Goal: Task Accomplishment & Management: Complete application form

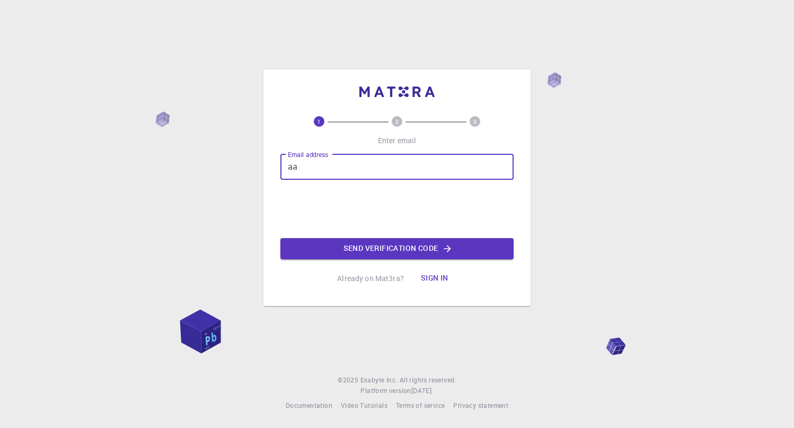
type input "a"
type input "[EMAIL_ADDRESS][DOMAIN_NAME]"
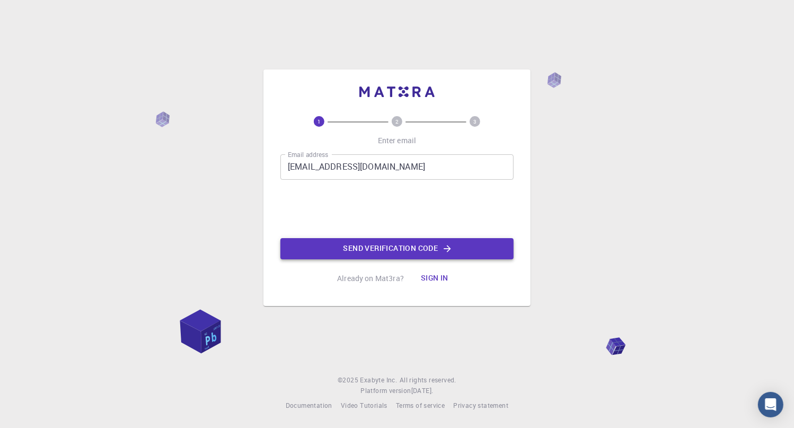
click at [408, 247] on button "Send verification code" at bounding box center [396, 248] width 233 height 21
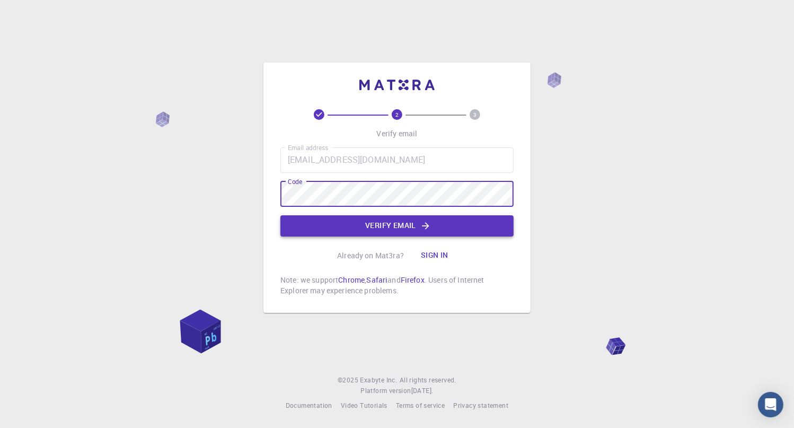
click at [399, 218] on button "Verify email" at bounding box center [396, 225] width 233 height 21
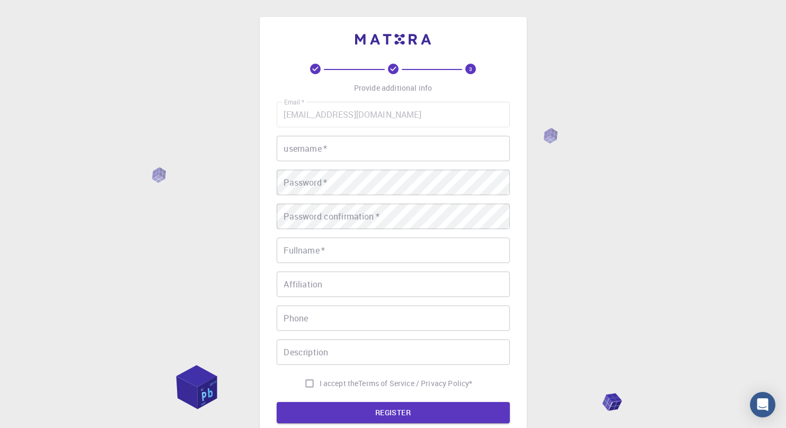
click at [396, 144] on input "username   *" at bounding box center [393, 148] width 233 height 25
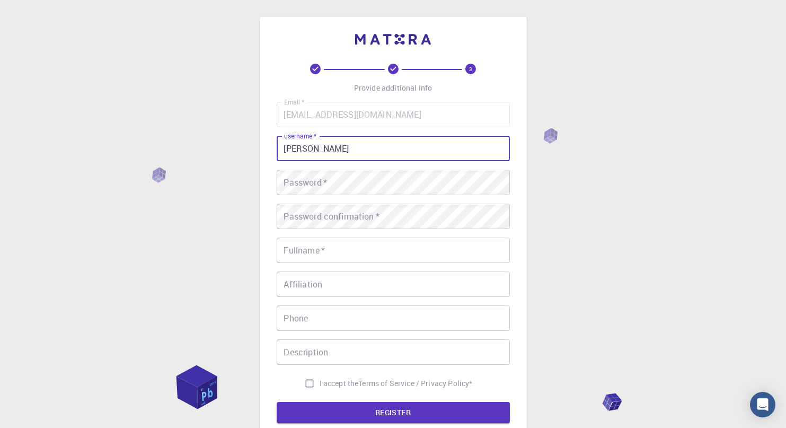
type input "[PERSON_NAME]"
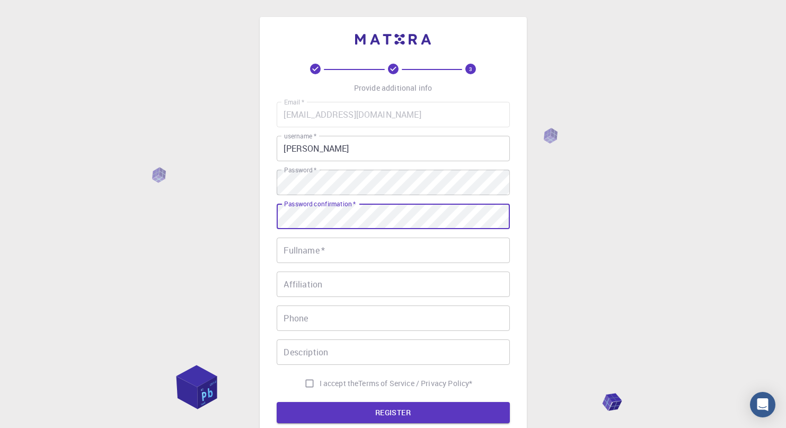
click at [344, 251] on input "Fullname   *" at bounding box center [393, 250] width 233 height 25
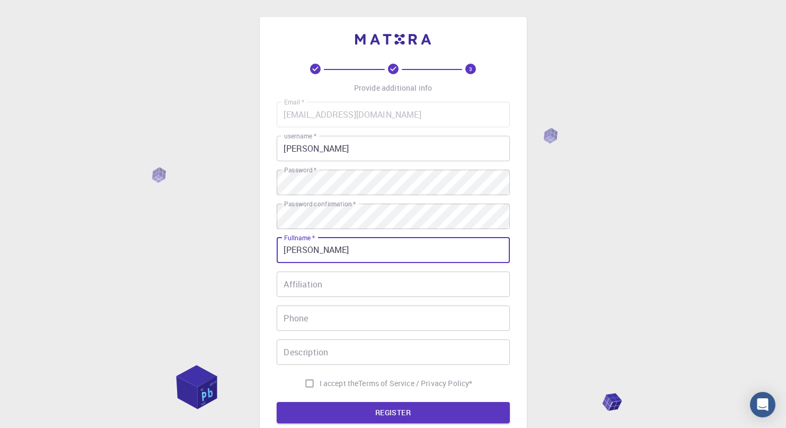
type input "[PERSON_NAME]"
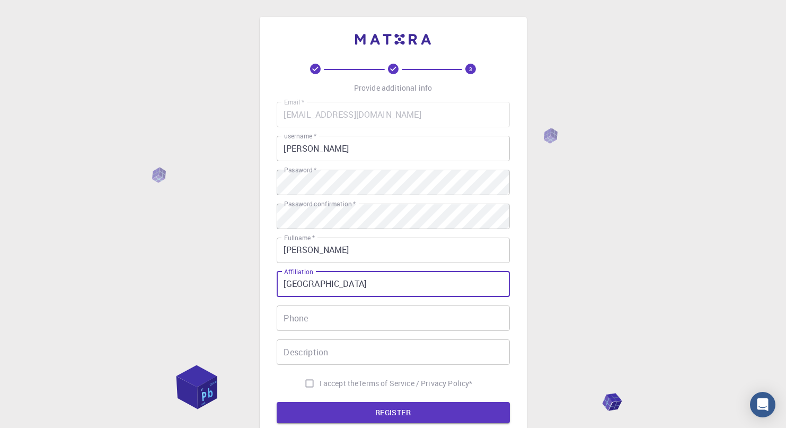
type input "[GEOGRAPHIC_DATA]"
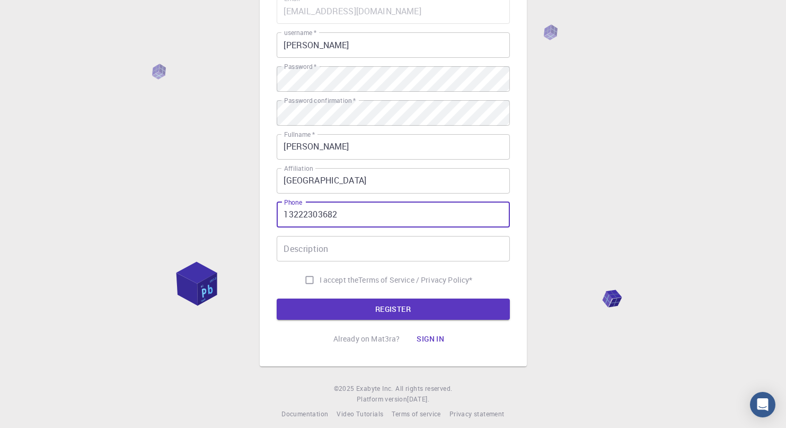
scroll to position [111, 0]
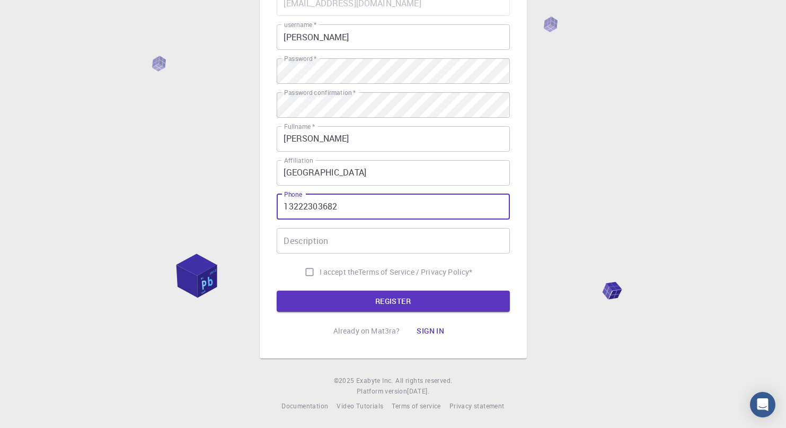
type input "13222303682"
click at [338, 238] on input "Description" at bounding box center [393, 240] width 233 height 25
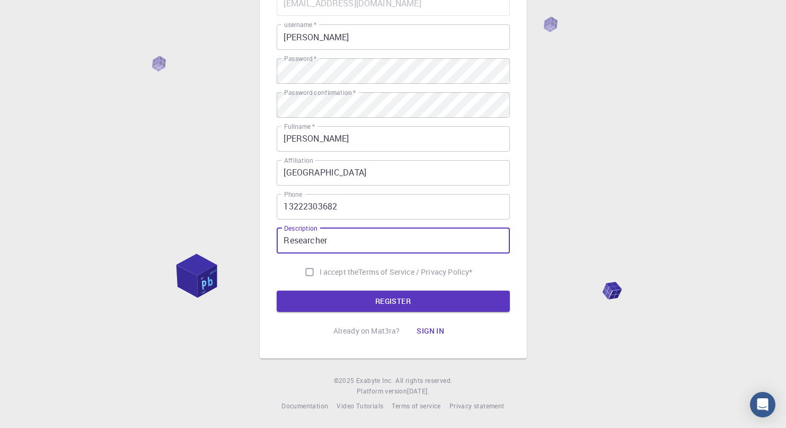
type input "Researcher"
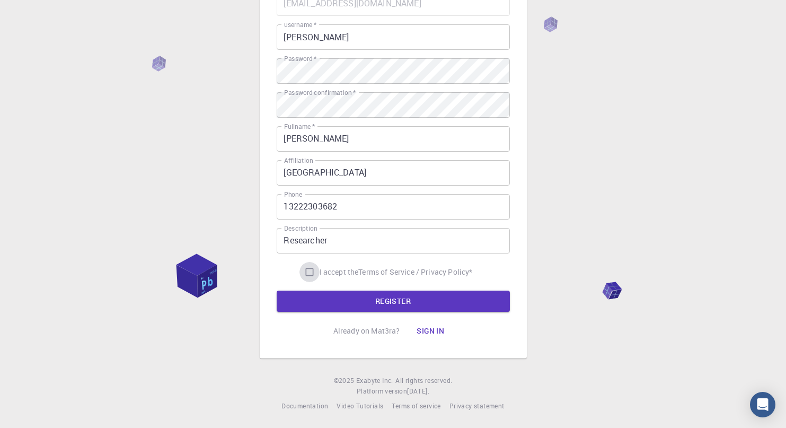
click at [308, 273] on input "I accept the Terms of Service / Privacy Policy *" at bounding box center [310, 272] width 20 height 20
checkbox input "true"
drag, startPoint x: 399, startPoint y: 300, endPoint x: 442, endPoint y: 314, distance: 45.3
click at [400, 301] on button "REGISTER" at bounding box center [393, 301] width 233 height 21
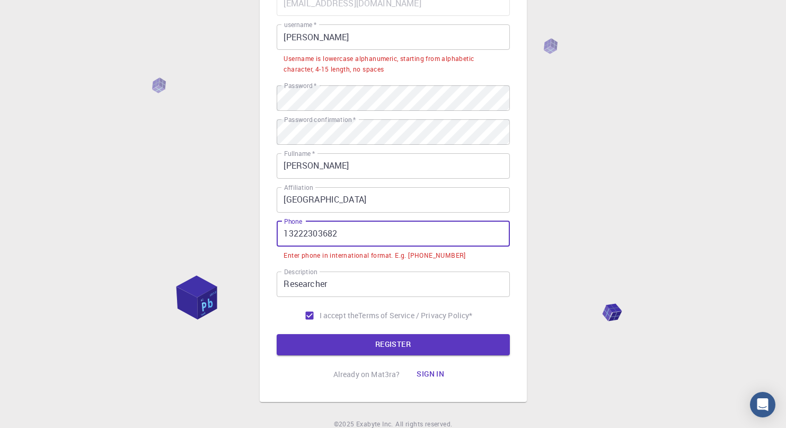
click at [283, 234] on input "13222303682" at bounding box center [393, 233] width 233 height 25
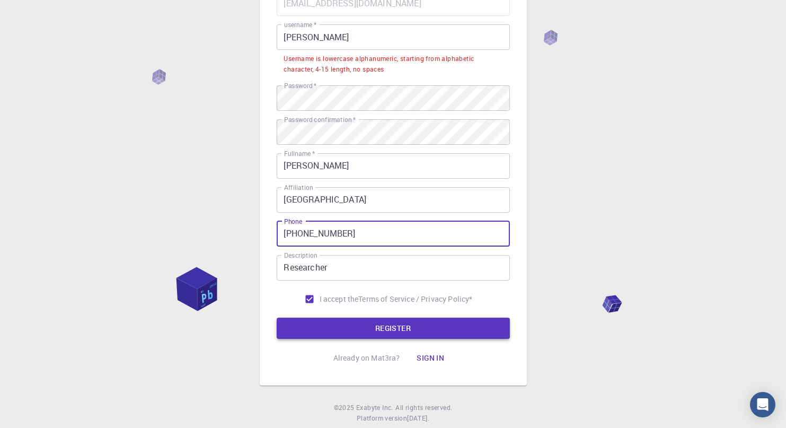
type input "[PHONE_NUMBER]"
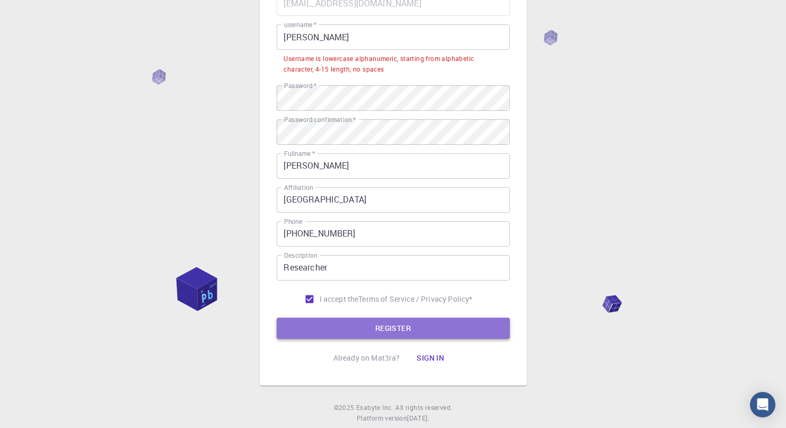
click at [434, 323] on button "REGISTER" at bounding box center [393, 328] width 233 height 21
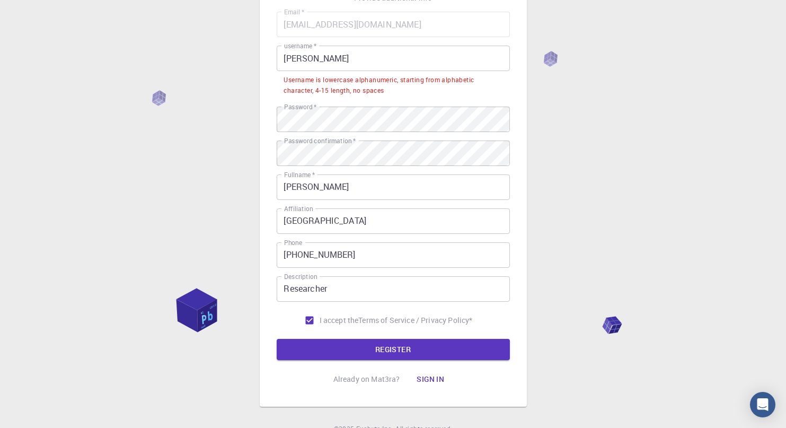
scroll to position [5, 0]
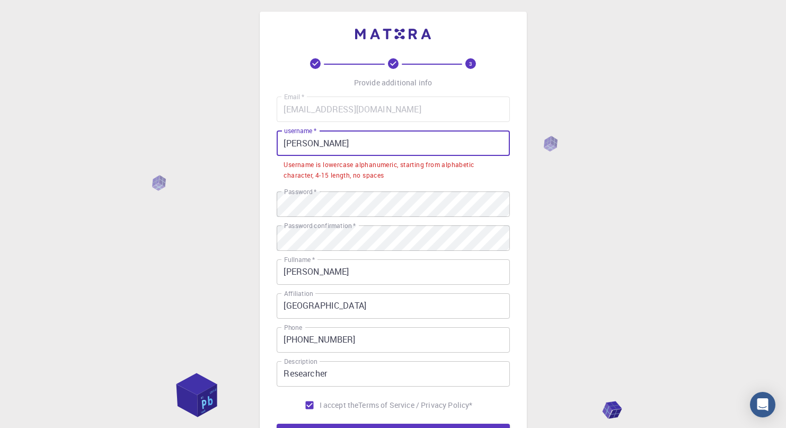
drag, startPoint x: 308, startPoint y: 148, endPoint x: 266, endPoint y: 148, distance: 41.9
click at [266, 148] on div "3 Provide additional info Email   * [EMAIL_ADDRESS][DOMAIN_NAME] Email   * user…" at bounding box center [393, 252] width 267 height 480
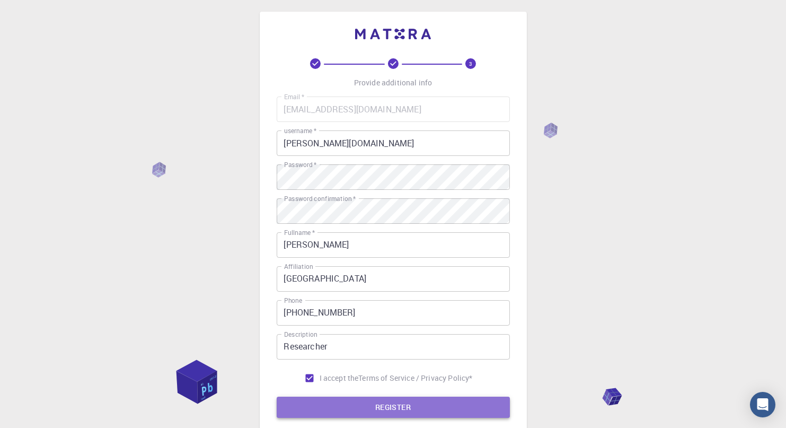
click at [416, 411] on button "REGISTER" at bounding box center [393, 407] width 233 height 21
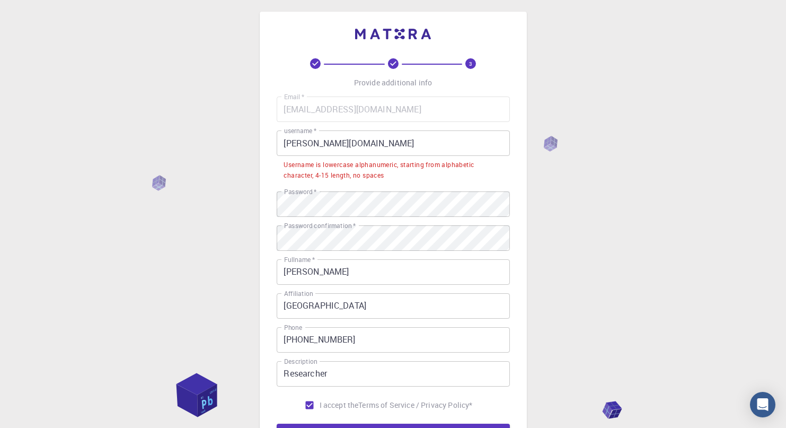
click at [305, 143] on input "[PERSON_NAME][DOMAIN_NAME]" at bounding box center [393, 142] width 233 height 25
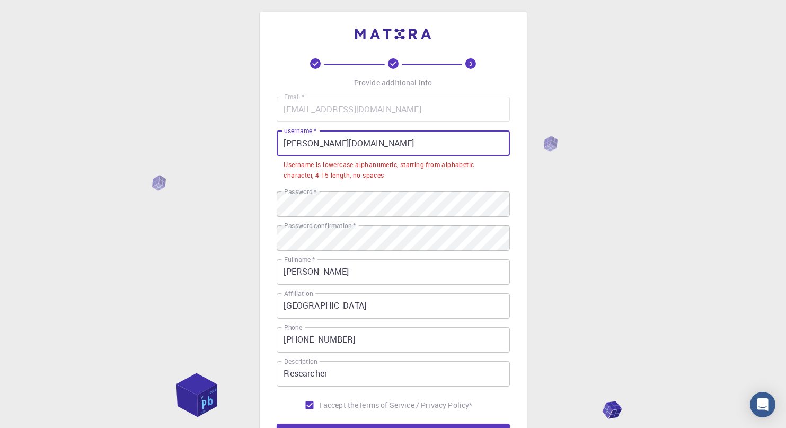
click at [317, 145] on input "[PERSON_NAME][DOMAIN_NAME]" at bounding box center [393, 142] width 233 height 25
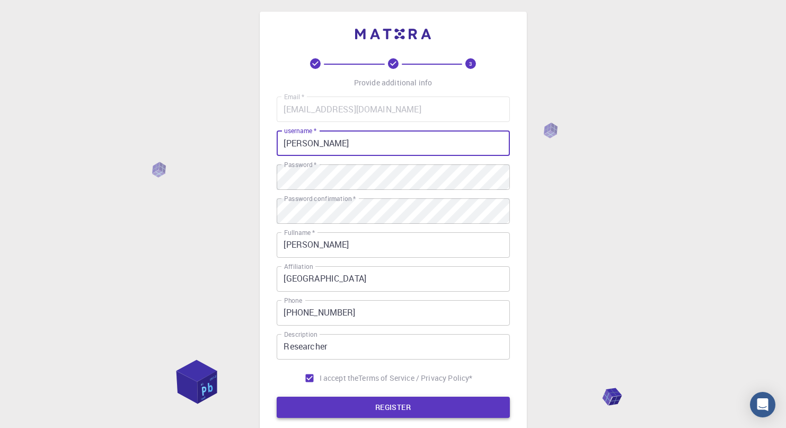
type input "[PERSON_NAME]"
click at [394, 406] on button "REGISTER" at bounding box center [393, 407] width 233 height 21
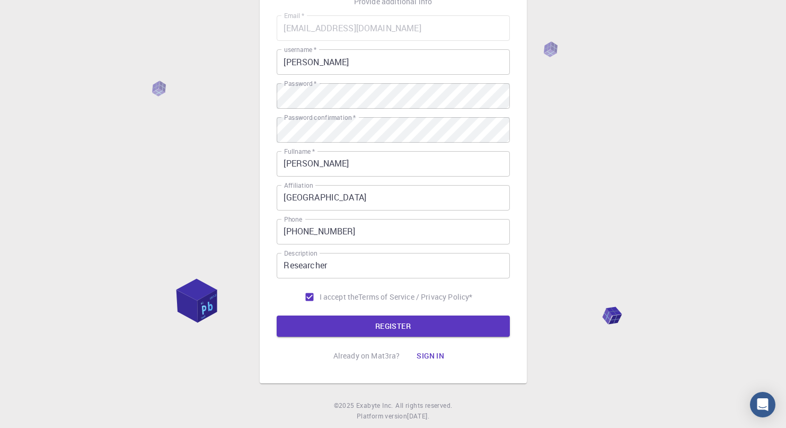
scroll to position [0, 0]
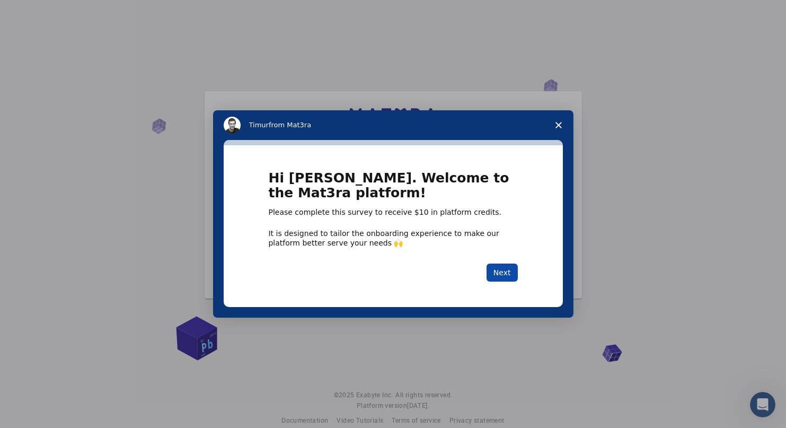
click at [507, 273] on button "Next" at bounding box center [502, 272] width 31 height 18
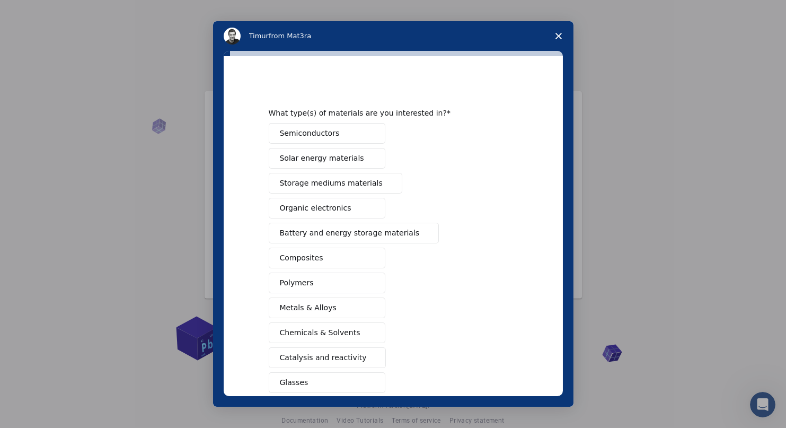
click at [354, 183] on span "Storage mediums materials" at bounding box center [331, 183] width 103 height 11
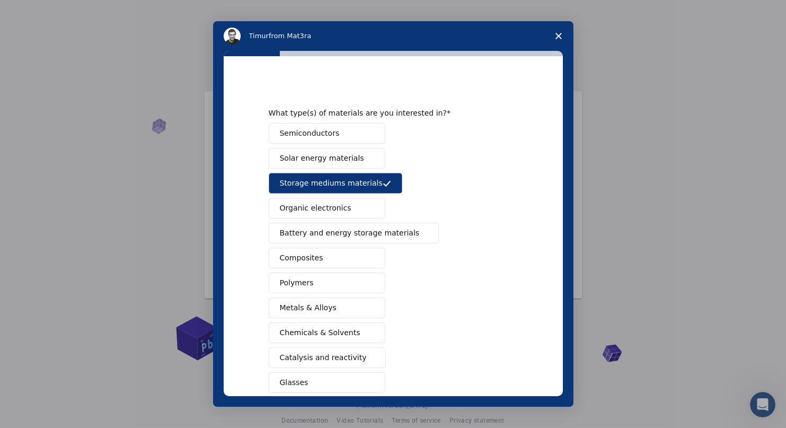
click at [338, 160] on span "Solar energy materials" at bounding box center [322, 158] width 84 height 11
click at [335, 135] on button "Semiconductors" at bounding box center [327, 133] width 117 height 21
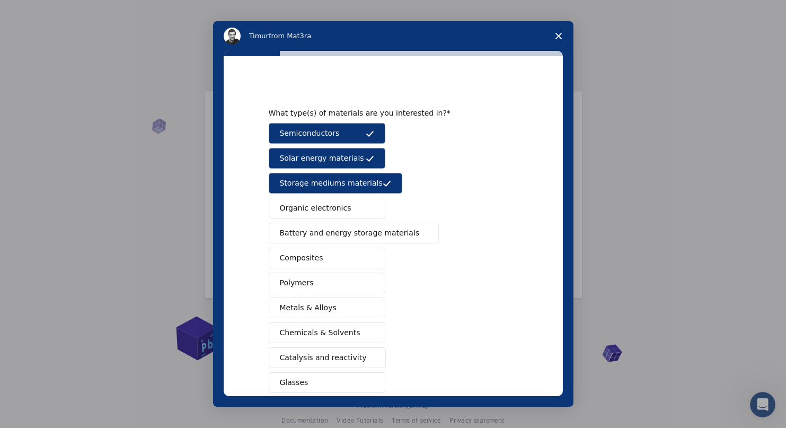
click at [389, 227] on span "Battery and energy storage materials" at bounding box center [350, 232] width 140 height 11
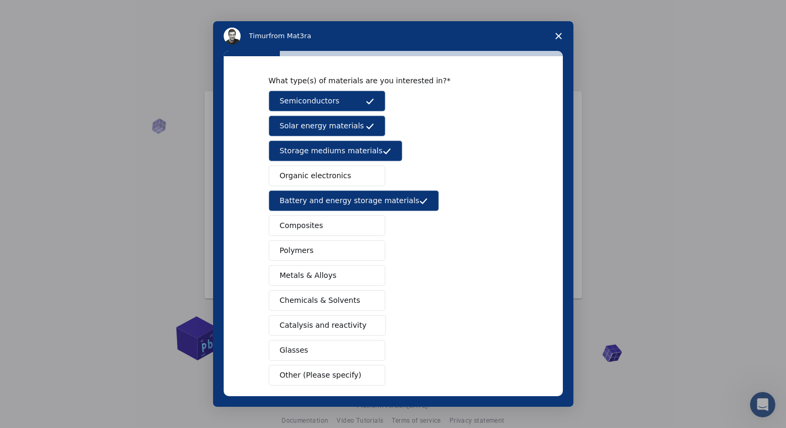
scroll to position [78, 0]
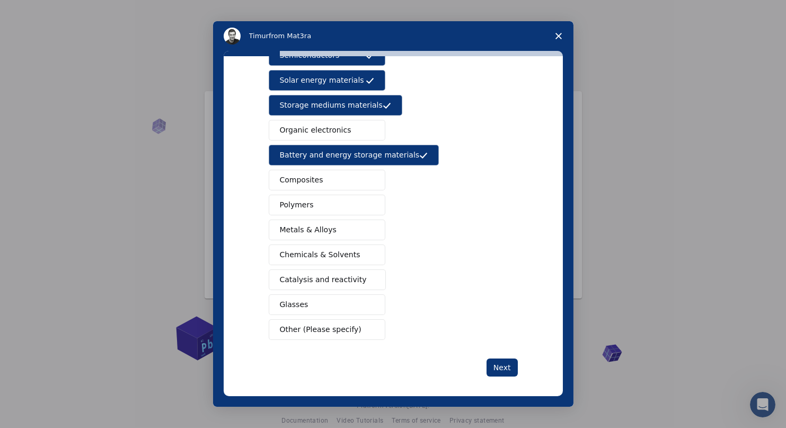
click at [366, 301] on span "Intercom messenger" at bounding box center [370, 305] width 8 height 8
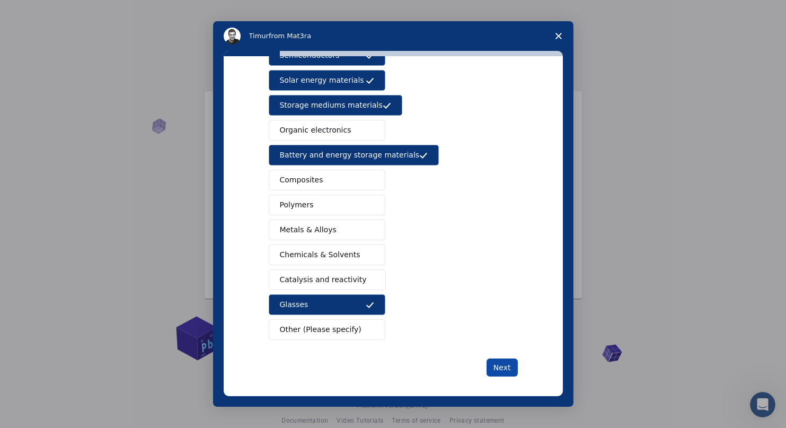
click at [496, 363] on button "Next" at bounding box center [502, 367] width 31 height 18
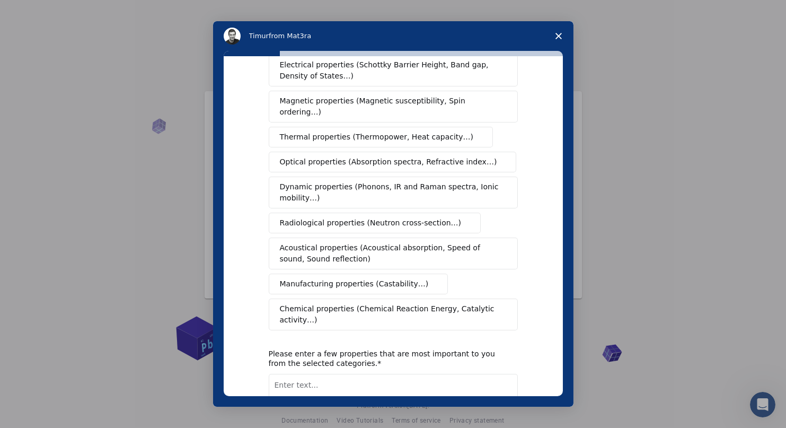
scroll to position [0, 0]
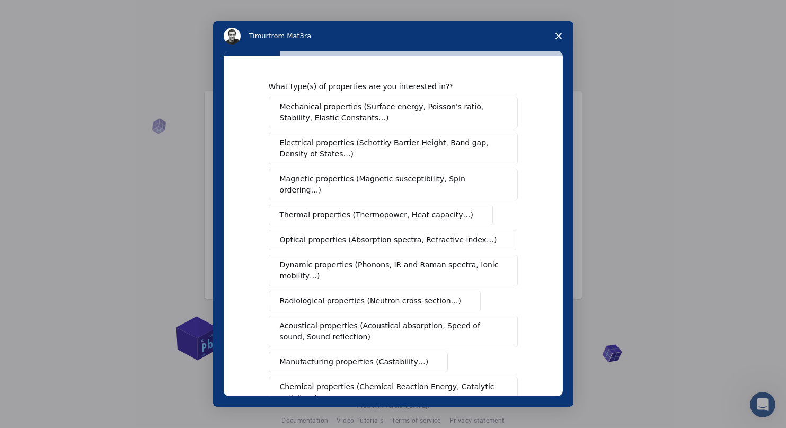
click at [421, 161] on button "Electrical properties (Schottky Barrier Height, Band gap, Density of States…)" at bounding box center [393, 149] width 249 height 32
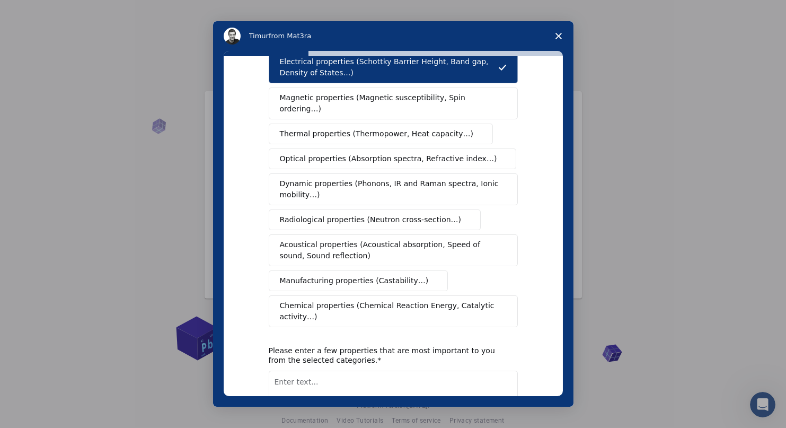
scroll to position [106, 0]
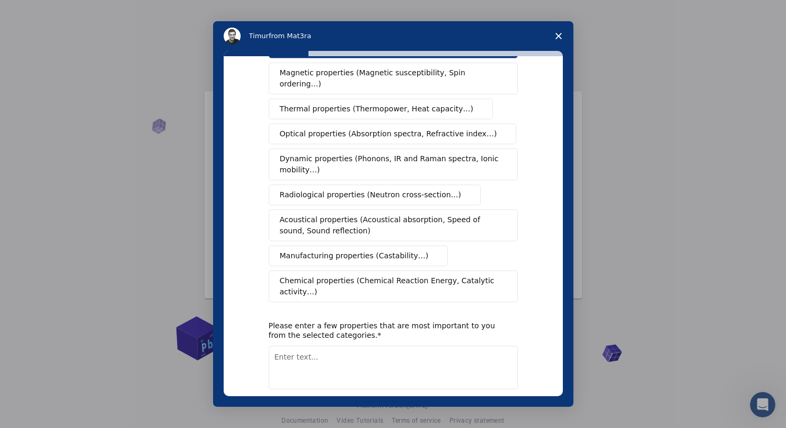
click at [431, 275] on span "Chemical properties (Chemical Reaction Energy, Catalytic activity…)" at bounding box center [389, 286] width 219 height 22
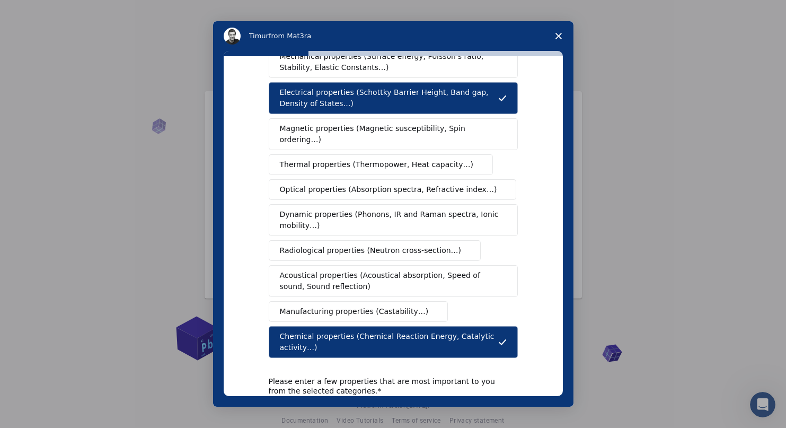
scroll to position [0, 0]
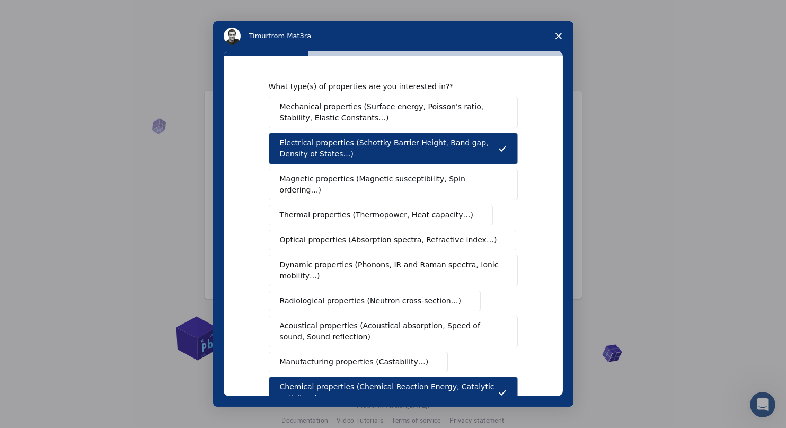
click at [414, 118] on span "Mechanical properties (Surface energy, Poisson's ratio, Stability, Elastic Cons…" at bounding box center [390, 112] width 221 height 22
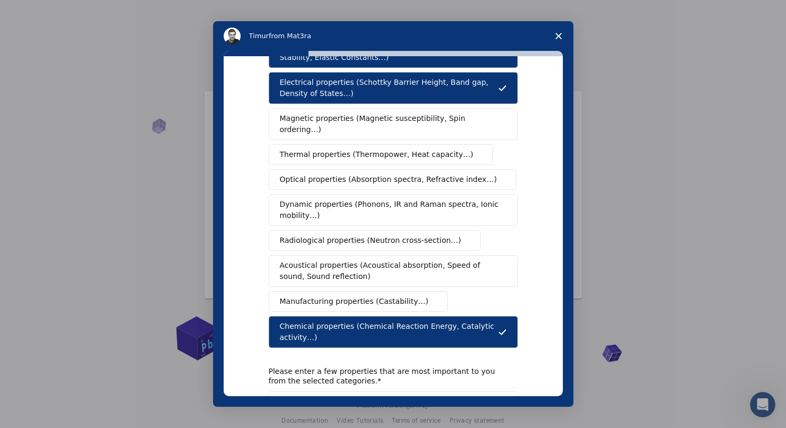
scroll to position [134, 0]
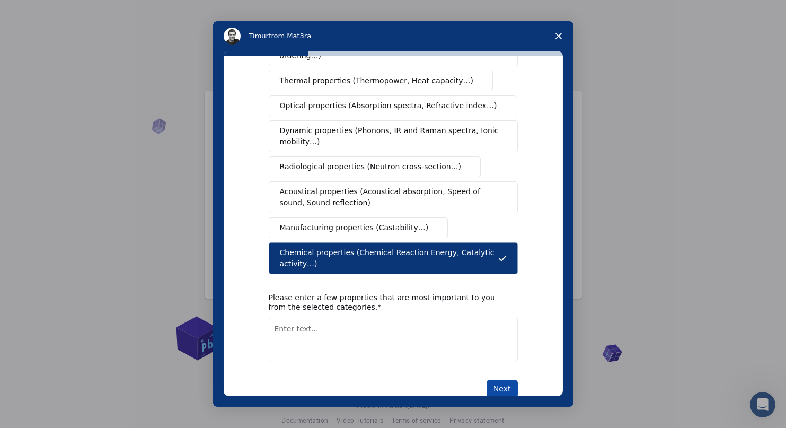
click at [497, 380] on button "Next" at bounding box center [502, 389] width 31 height 18
click at [388, 318] on textarea "Enter text..." at bounding box center [393, 339] width 249 height 43
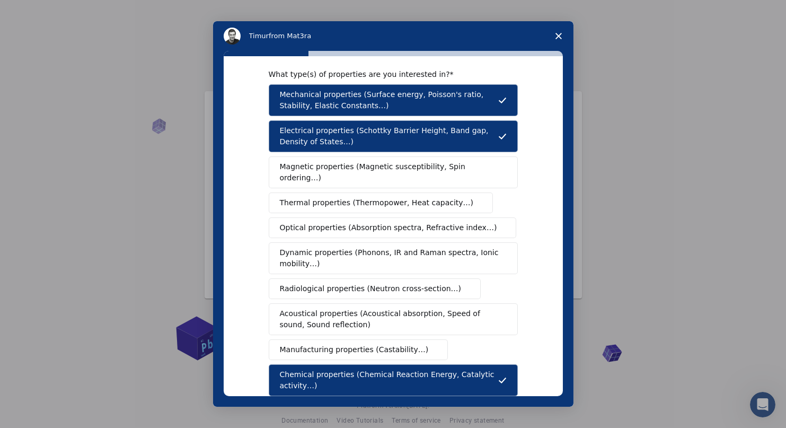
scroll to position [0, 0]
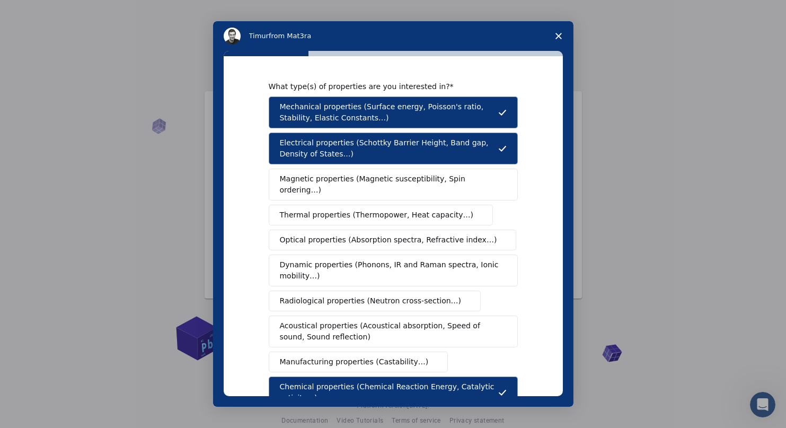
click at [427, 106] on span "Mechanical properties (Surface energy, Poisson's ratio, Stability, Elastic Cons…" at bounding box center [389, 112] width 218 height 22
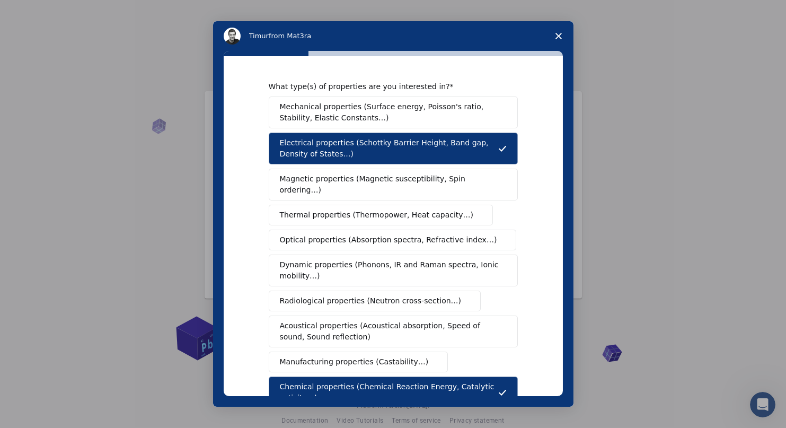
click at [428, 133] on button "Electrical properties (Schottky Barrier Height, Band gap, Density of States…)" at bounding box center [393, 149] width 249 height 32
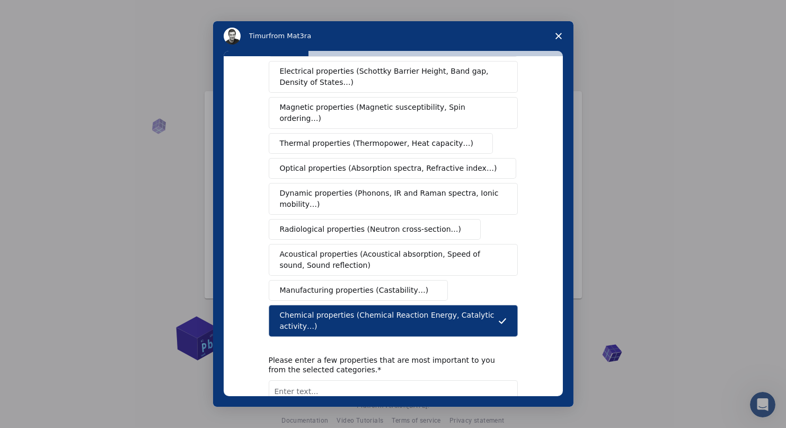
scroll to position [134, 0]
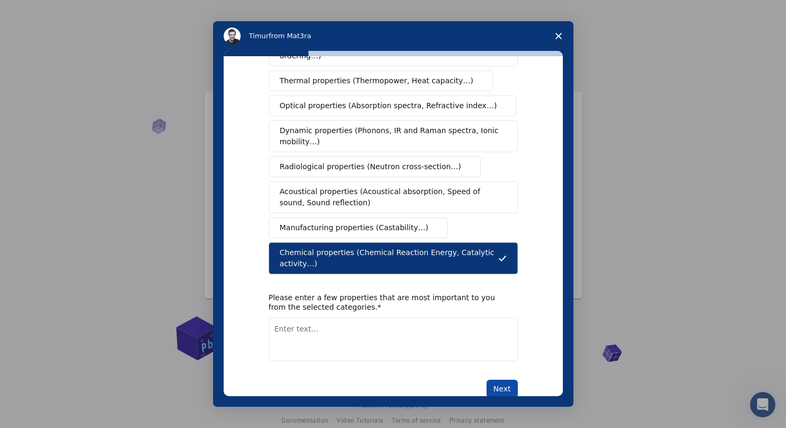
click at [498, 380] on button "Next" at bounding box center [502, 389] width 31 height 18
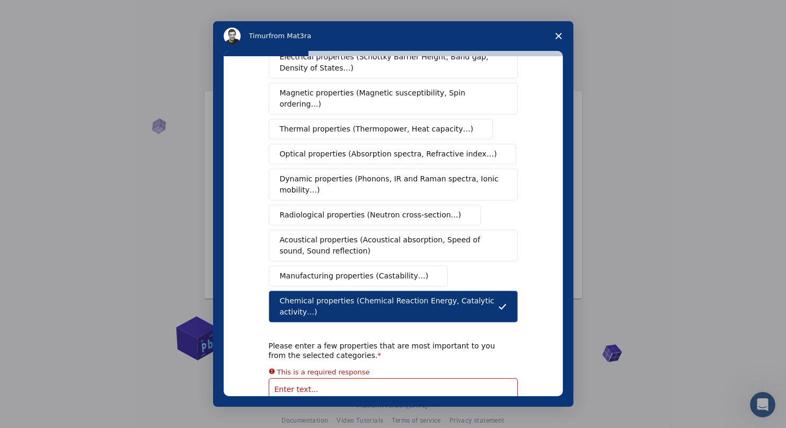
scroll to position [0, 0]
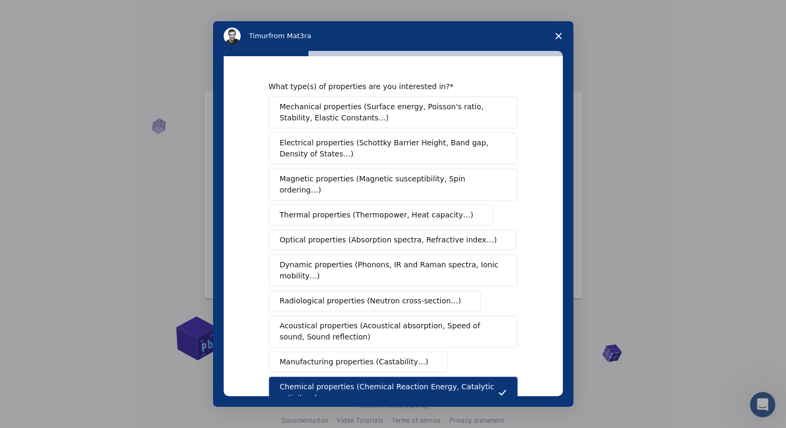
click at [400, 110] on span "Mechanical properties (Surface energy, Poisson's ratio, Stability, Elastic Cons…" at bounding box center [390, 112] width 221 height 22
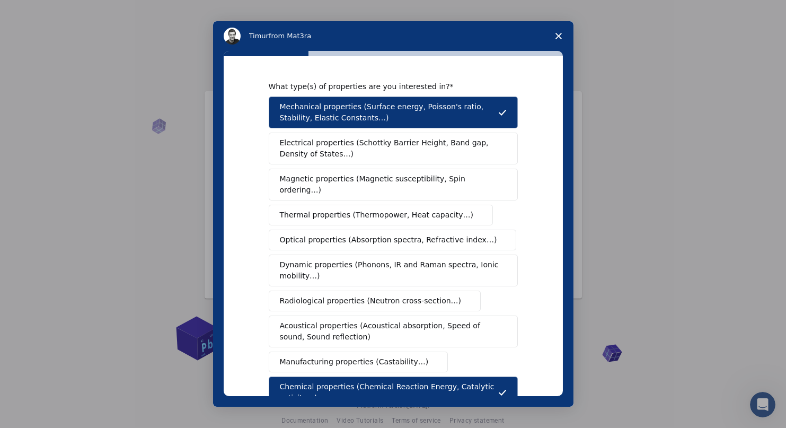
click at [403, 147] on span "Electrical properties (Schottky Barrier Height, Band gap, Density of States…)" at bounding box center [390, 148] width 221 height 22
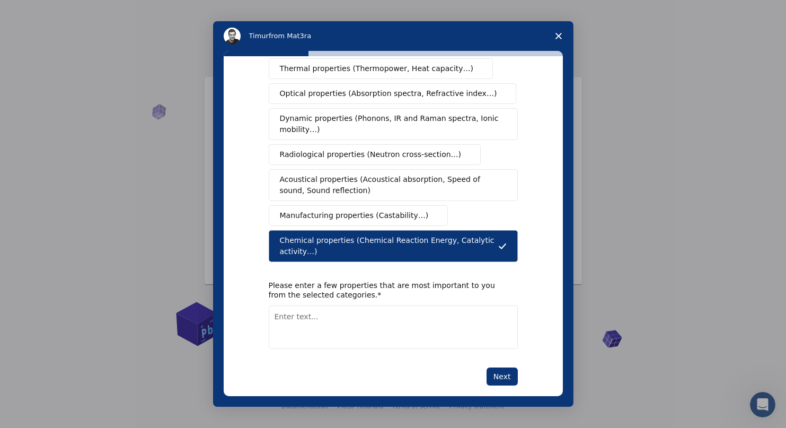
scroll to position [134, 0]
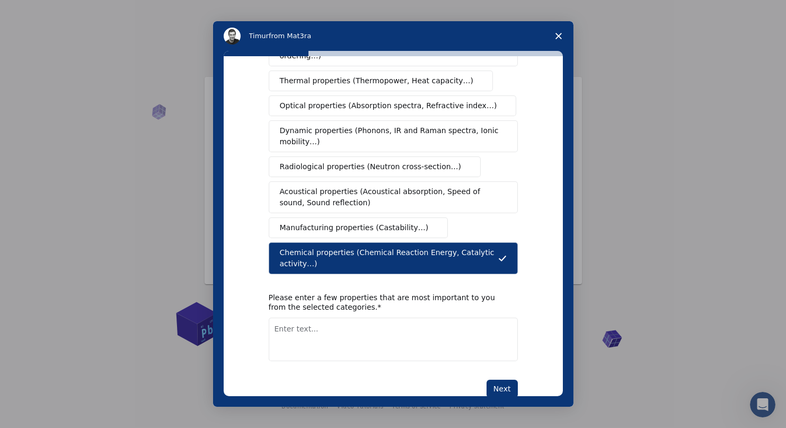
click at [390, 318] on textarea "Enter text..." at bounding box center [393, 339] width 249 height 43
type textarea "electrochemical"
click at [508, 380] on button "Next" at bounding box center [502, 389] width 31 height 18
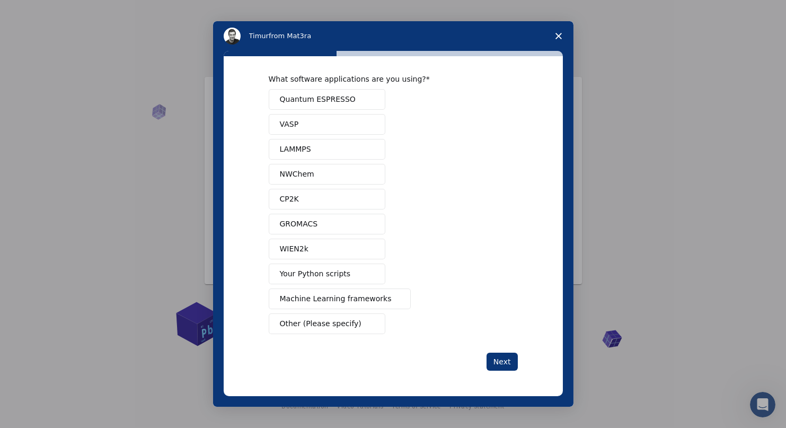
scroll to position [3, 0]
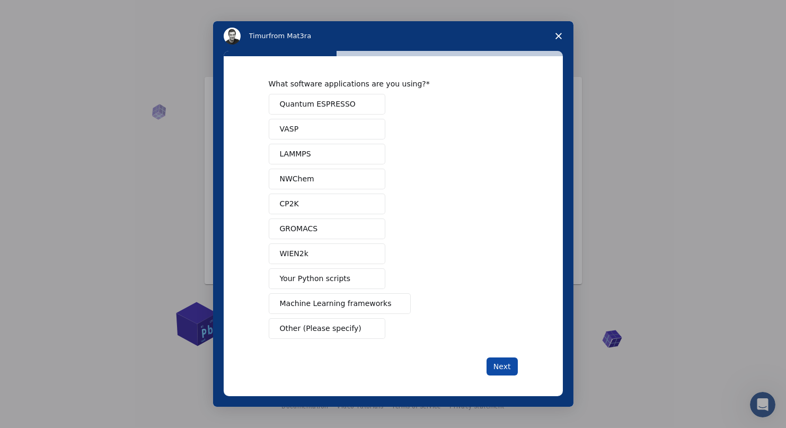
click at [504, 361] on button "Next" at bounding box center [502, 366] width 31 height 18
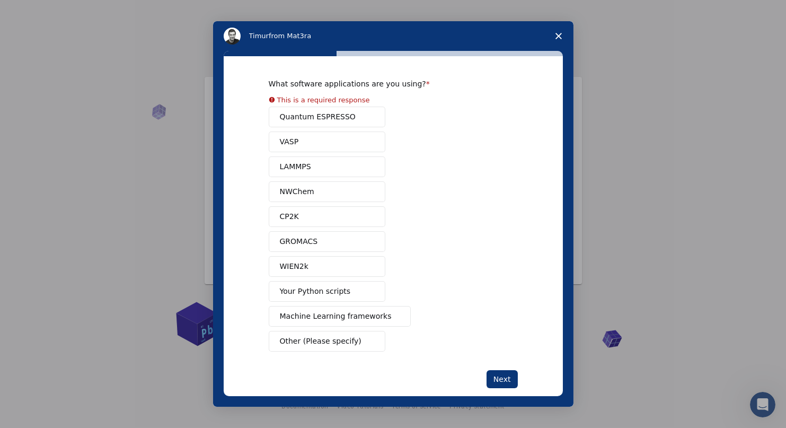
click at [344, 113] on div "Quantum ESPRESSO VASP LAMMPS NWChem CP2K GROMACS WIEN2k Your Python scripts Mac…" at bounding box center [393, 229] width 249 height 245
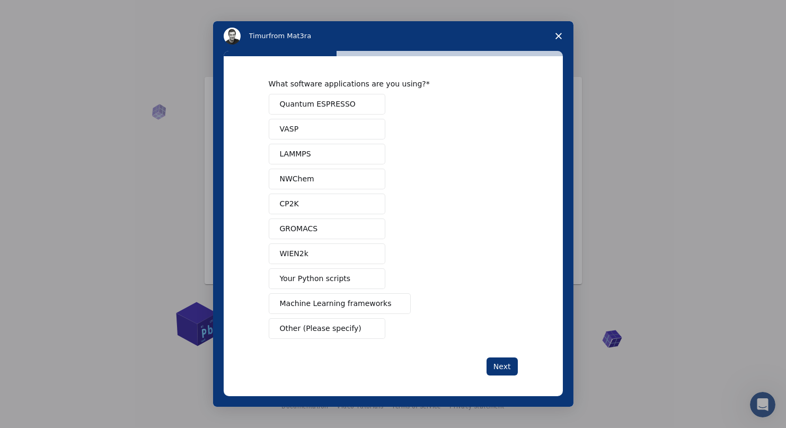
click at [339, 187] on button "NWChem" at bounding box center [327, 179] width 117 height 21
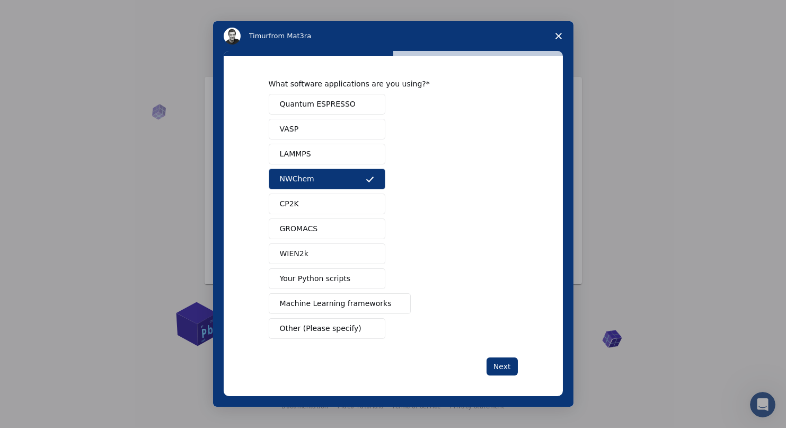
click at [337, 223] on button "GROMACS" at bounding box center [327, 228] width 117 height 21
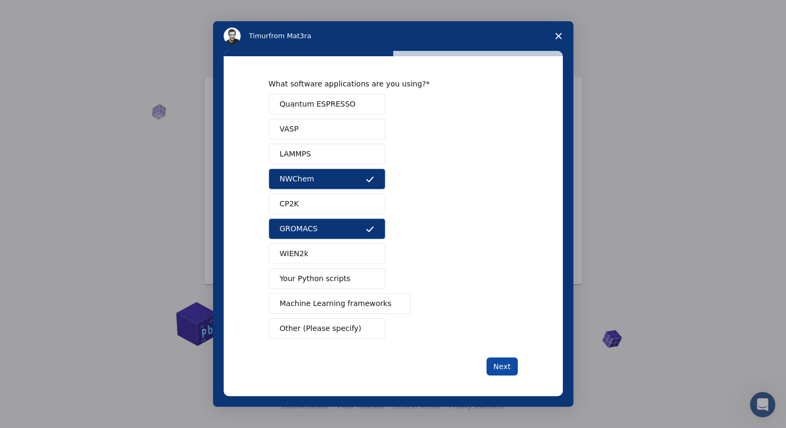
click at [502, 362] on button "Next" at bounding box center [502, 366] width 31 height 18
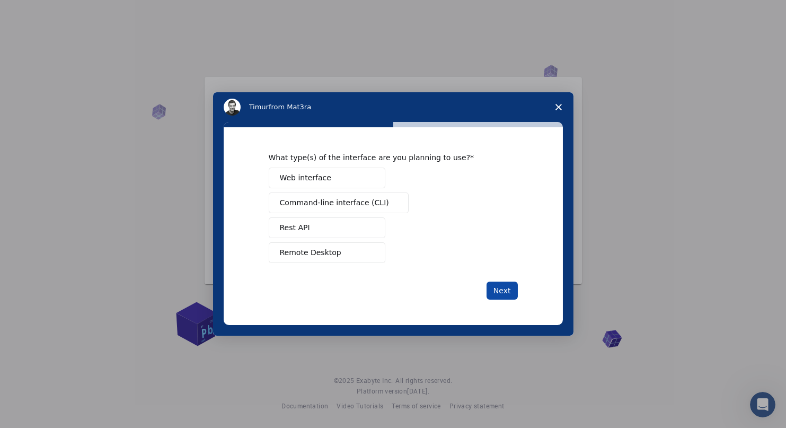
click at [499, 291] on button "Next" at bounding box center [502, 291] width 31 height 18
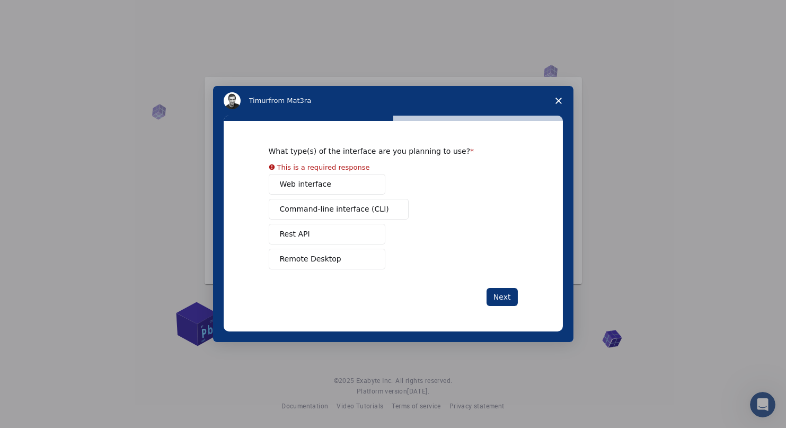
click at [332, 181] on button "Web interface" at bounding box center [327, 184] width 117 height 21
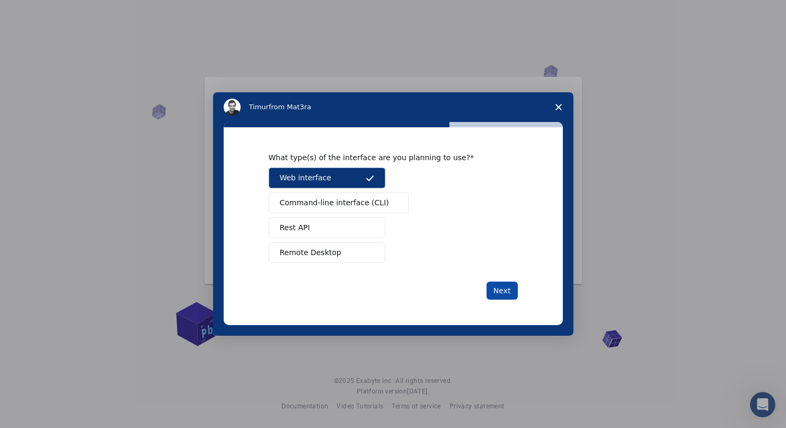
click at [502, 287] on button "Next" at bounding box center [502, 291] width 31 height 18
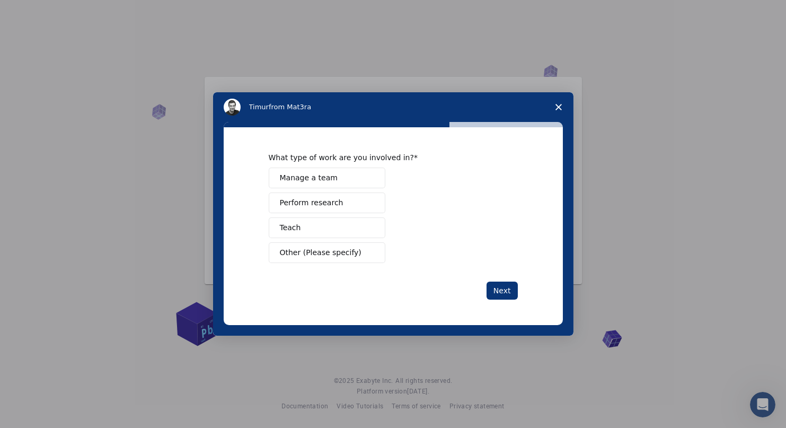
click at [342, 206] on button "Perform research" at bounding box center [327, 202] width 117 height 21
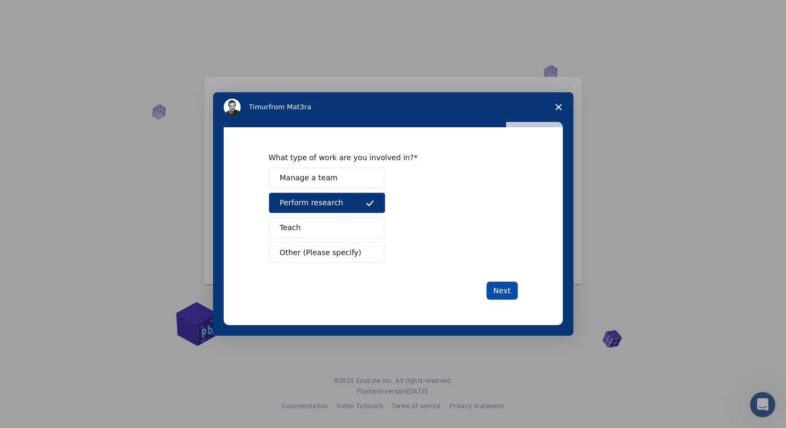
click at [500, 288] on button "Next" at bounding box center [502, 291] width 31 height 18
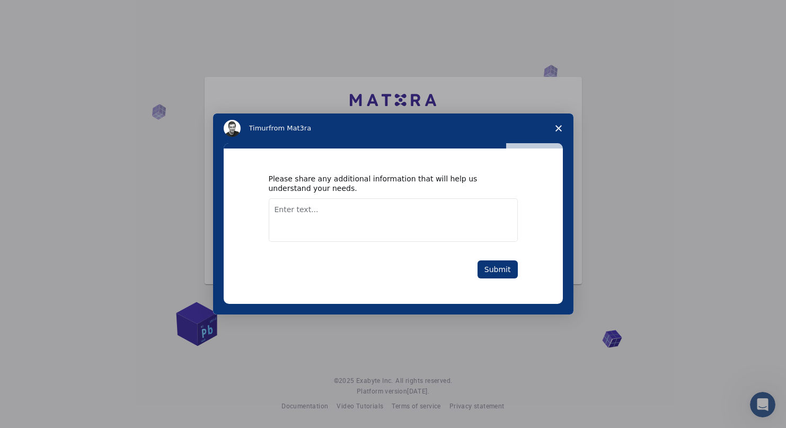
drag, startPoint x: 393, startPoint y: 121, endPoint x: 386, endPoint y: 160, distance: 39.4
click at [386, 160] on div "[PERSON_NAME] from Mat3ra Please share any additional information that will hel…" at bounding box center [393, 213] width 361 height 201
click at [406, 247] on div "Please share any additional information that will help us understand your needs…" at bounding box center [393, 226] width 249 height 104
click at [342, 216] on textarea "Enter text..." at bounding box center [393, 219] width 249 height 43
type textarea "that enogh"
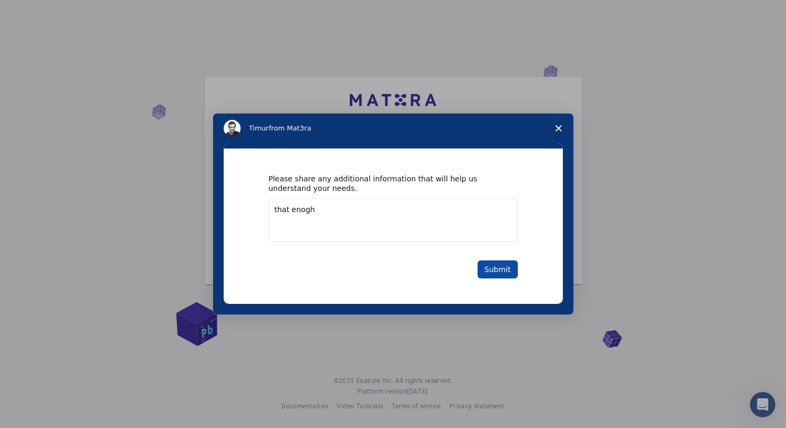
click at [507, 267] on button "Submit" at bounding box center [498, 269] width 40 height 18
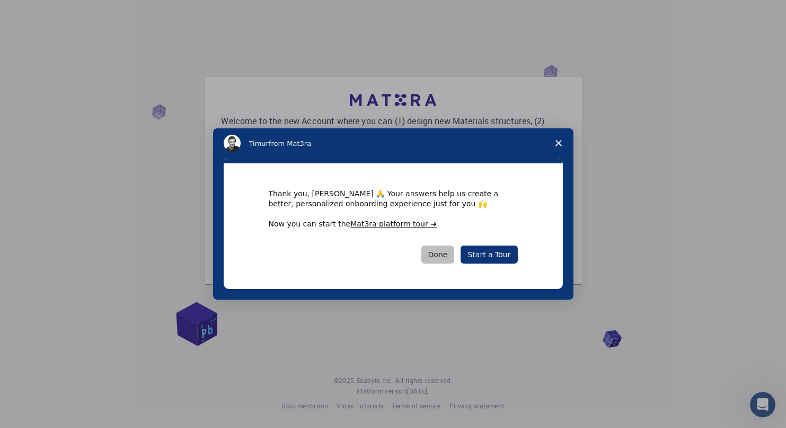
click at [450, 256] on button "Done" at bounding box center [437, 254] width 33 height 18
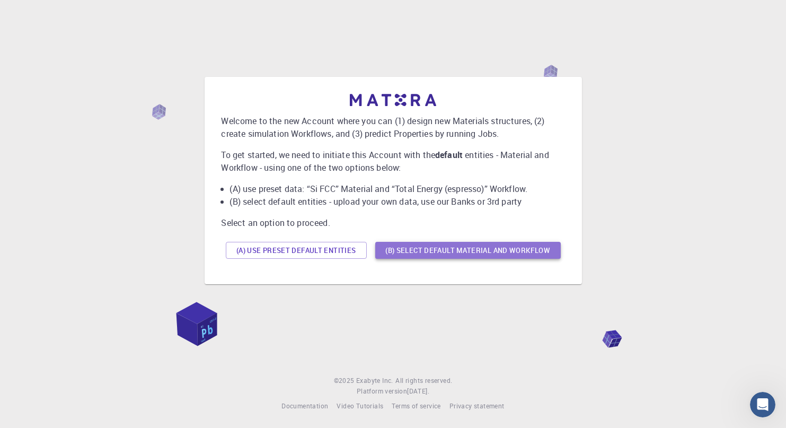
click at [460, 252] on button "(B) Select default material and workflow" at bounding box center [468, 250] width 186 height 17
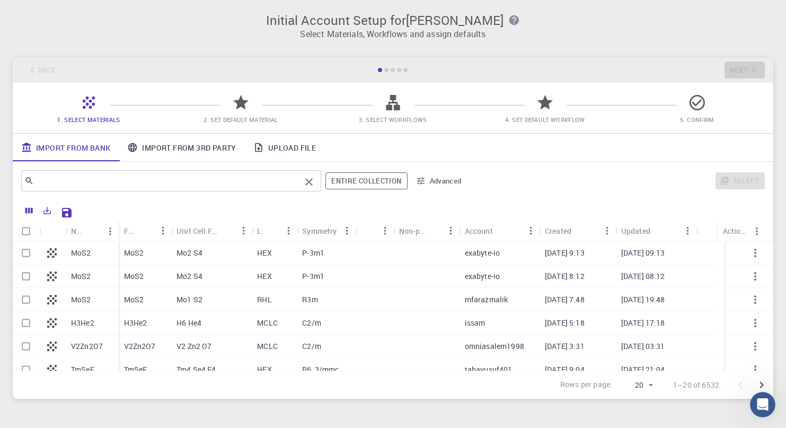
click at [209, 181] on input "text" at bounding box center [167, 180] width 267 height 15
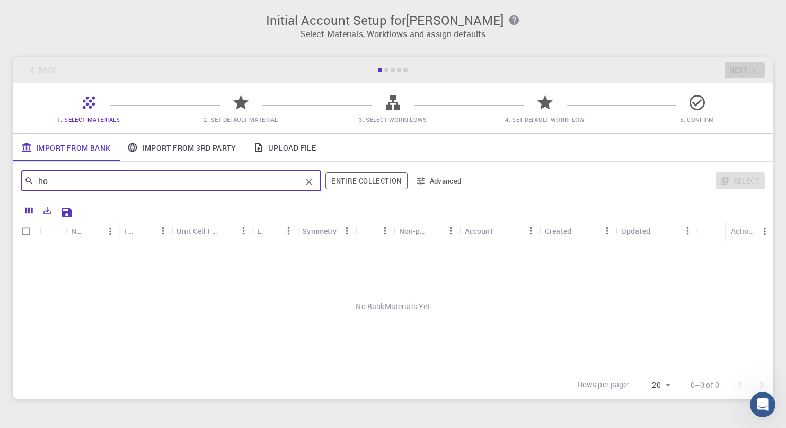
type input "h"
type input "c"
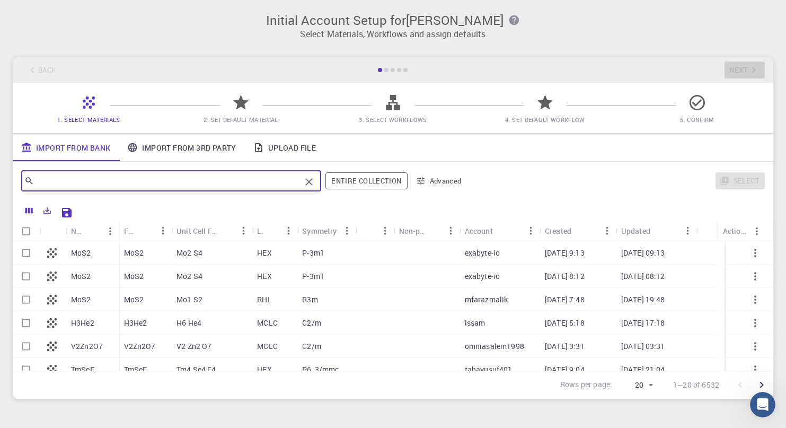
click at [140, 252] on p "MoS2" at bounding box center [134, 253] width 20 height 11
checkbox input "true"
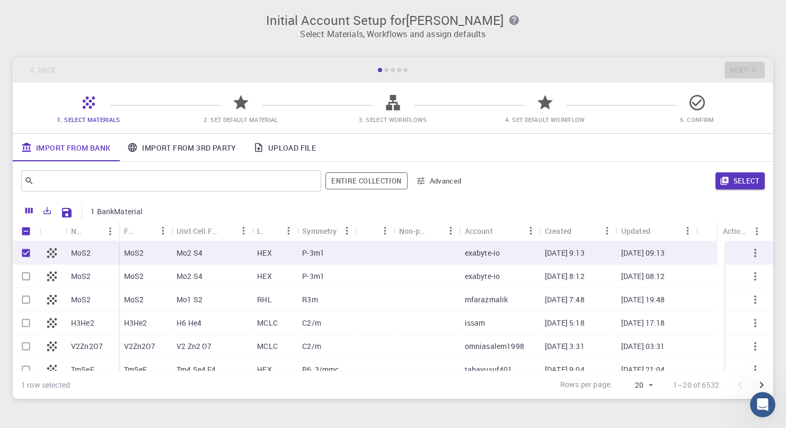
click at [85, 251] on p "MoS2" at bounding box center [81, 253] width 20 height 11
checkbox input "false"
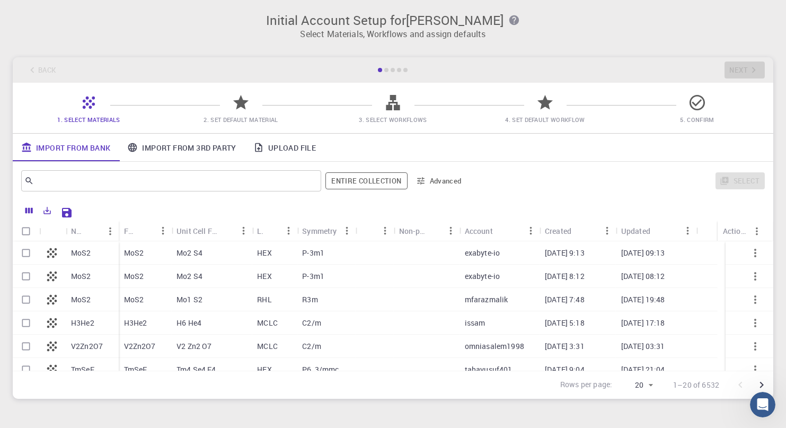
click at [85, 251] on p "MoS2" at bounding box center [81, 253] width 20 height 11
checkbox input "true"
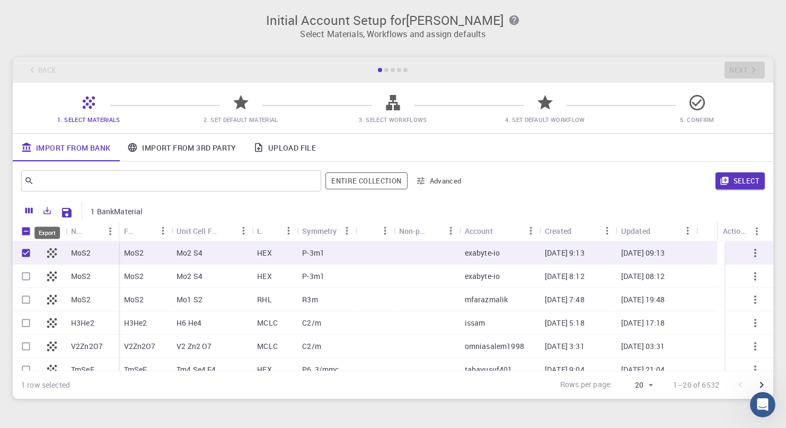
click at [51, 208] on icon "Export" at bounding box center [47, 211] width 10 height 10
click at [121, 214] on p "1 BankMaterial" at bounding box center [117, 211] width 52 height 11
click at [180, 148] on link "Import From 3rd Party" at bounding box center [182, 148] width 126 height 28
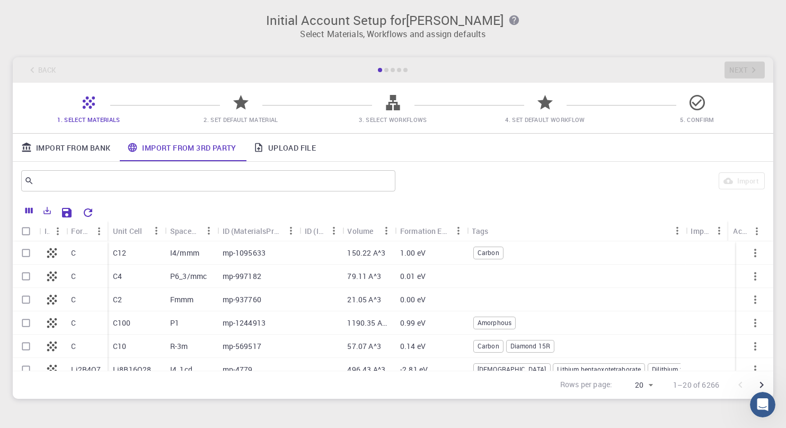
click at [227, 252] on p "mp-1095633" at bounding box center [244, 253] width 43 height 11
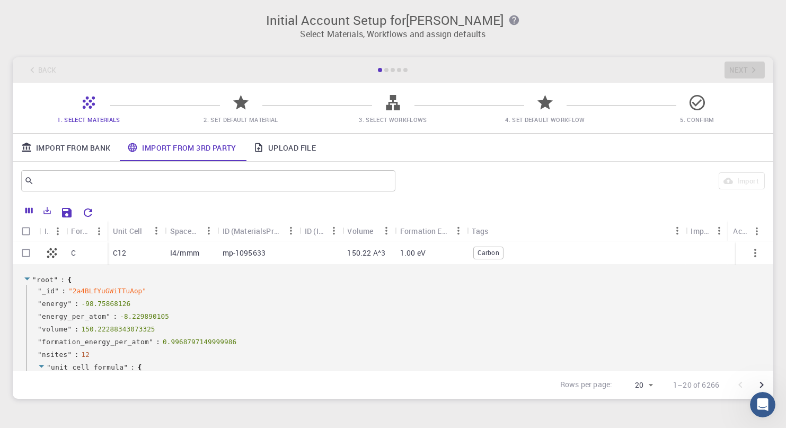
click at [227, 252] on p "mp-1095633" at bounding box center [244, 253] width 43 height 11
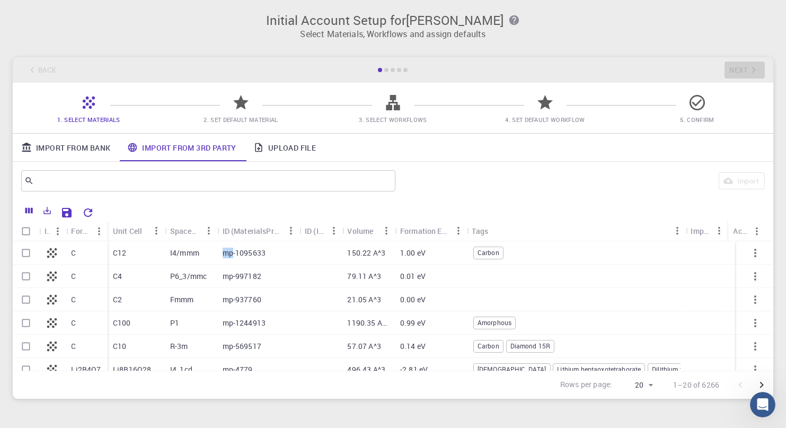
click at [230, 251] on p "mp-1095633" at bounding box center [244, 253] width 43 height 11
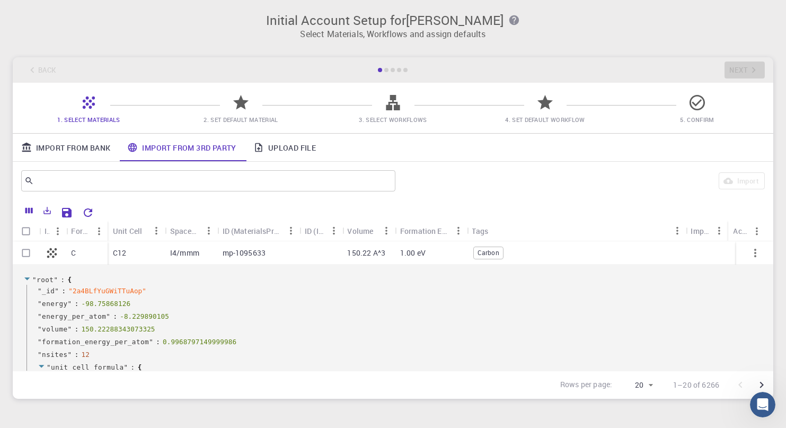
click at [194, 250] on p "I4/mmm" at bounding box center [184, 253] width 29 height 11
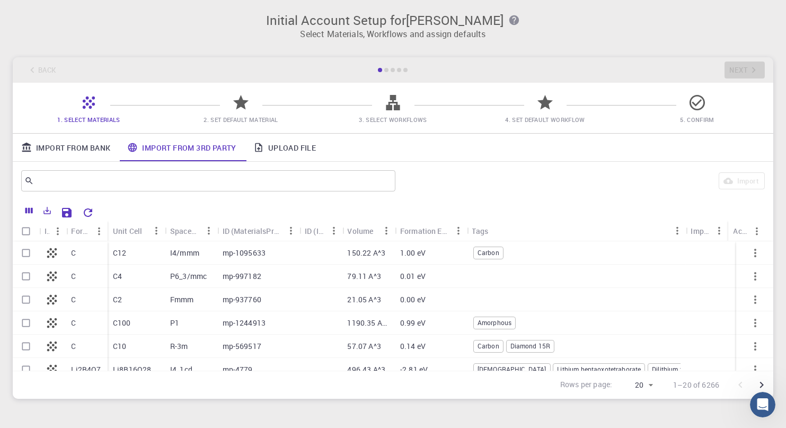
click at [203, 250] on div "I4/mmm" at bounding box center [191, 252] width 52 height 23
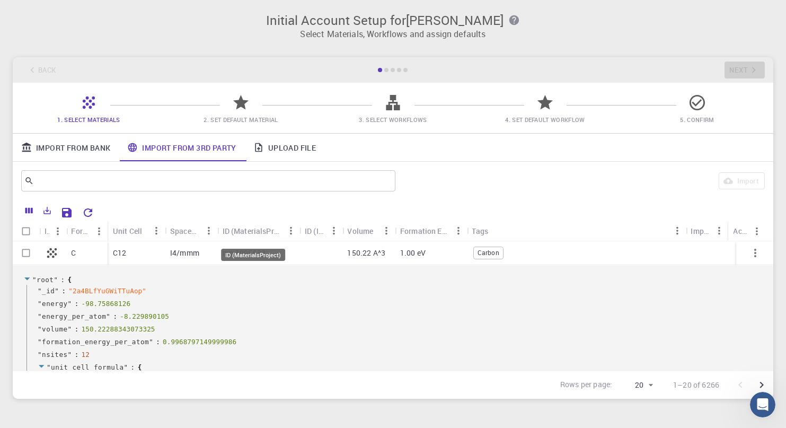
click at [250, 232] on div "ID (MaterialsProject)" at bounding box center [253, 231] width 60 height 21
click at [289, 151] on link "Upload File" at bounding box center [285, 148] width 80 height 28
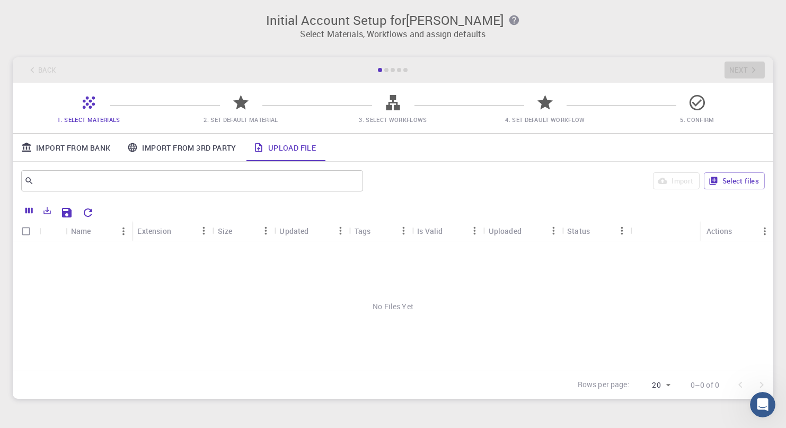
click at [236, 117] on span "2. Set Default Material" at bounding box center [241, 120] width 74 height 8
click at [377, 122] on span "3. Select Workflows" at bounding box center [393, 120] width 68 height 8
click at [62, 147] on link "Import From Bank" at bounding box center [66, 148] width 106 height 28
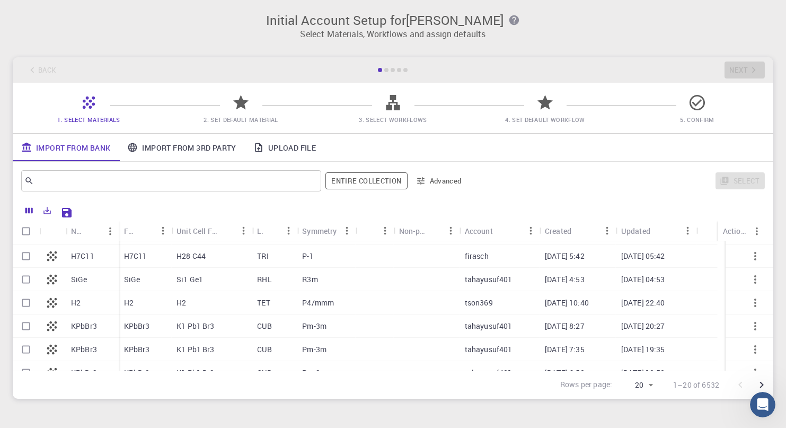
scroll to position [337, 0]
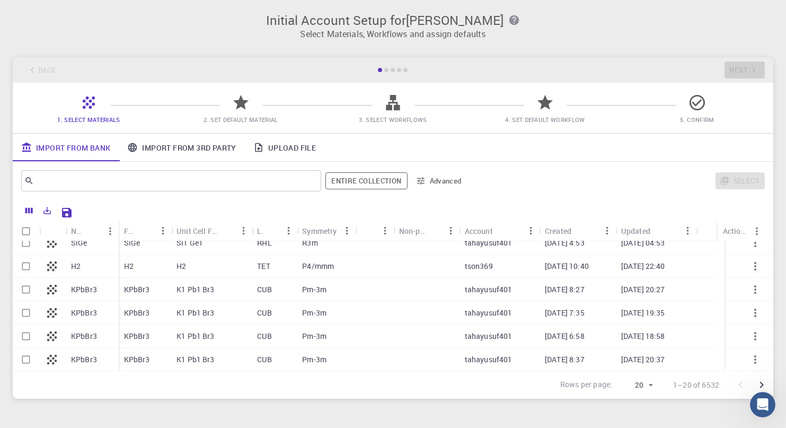
click at [144, 337] on p "KPbBr3" at bounding box center [137, 336] width 26 height 11
checkbox input "true"
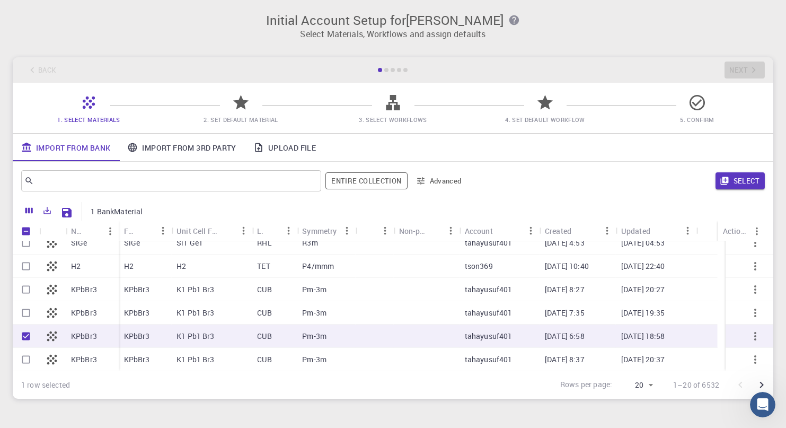
click at [87, 336] on p "KPbBr3" at bounding box center [84, 336] width 26 height 11
checkbox input "false"
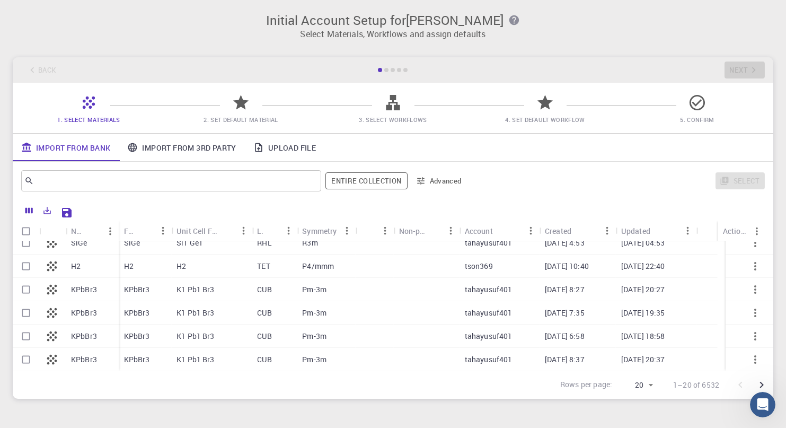
click at [54, 332] on icon at bounding box center [52, 336] width 15 height 15
checkbox input "true"
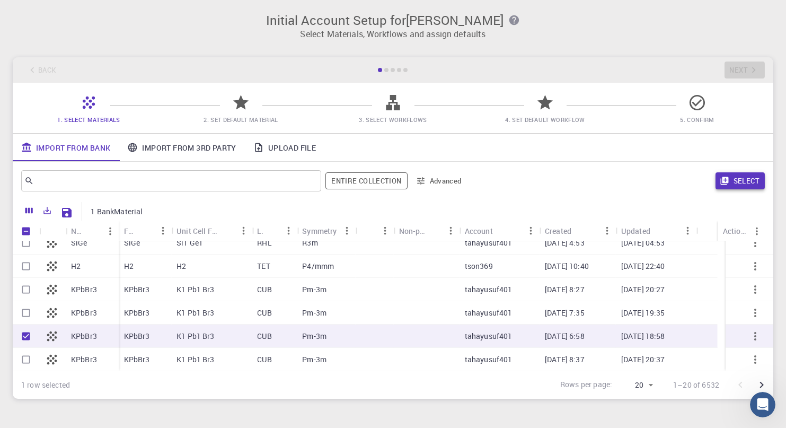
click at [728, 178] on icon "button" at bounding box center [725, 181] width 8 height 8
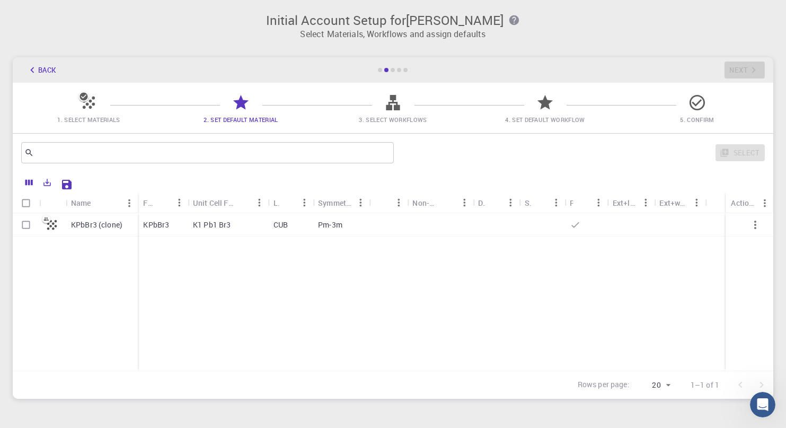
click at [332, 227] on p "Pm-3m" at bounding box center [330, 224] width 24 height 11
checkbox input "true"
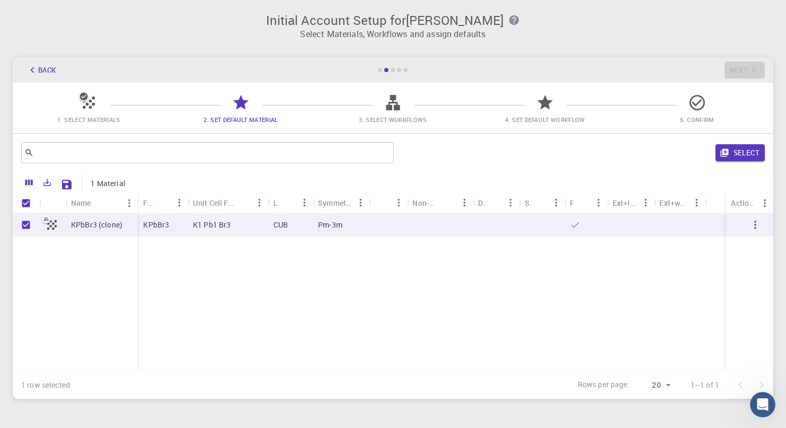
click at [753, 221] on icon "button" at bounding box center [755, 224] width 13 height 13
click at [764, 402] on icon "Open Intercom Messenger" at bounding box center [761, 402] width 17 height 17
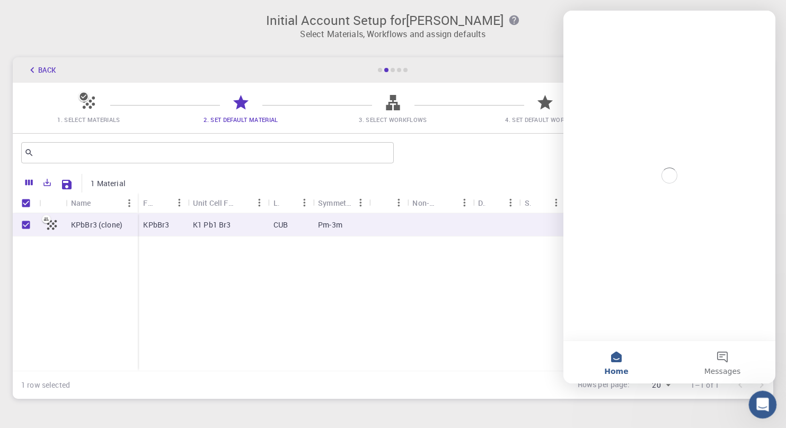
scroll to position [0, 0]
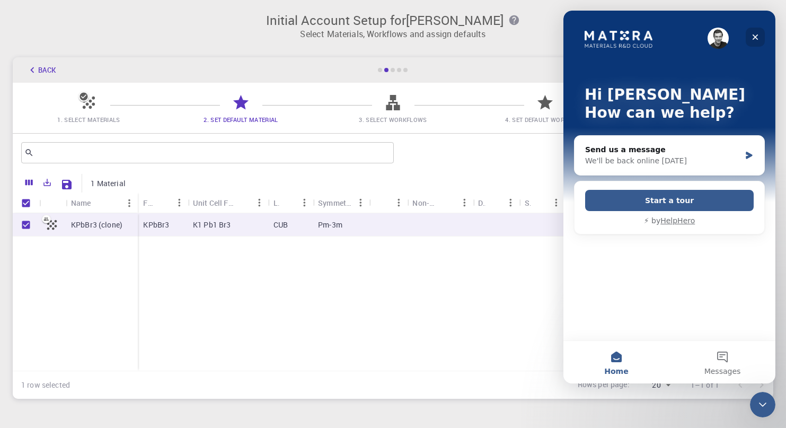
click at [759, 37] on div "Close" at bounding box center [754, 37] width 19 height 19
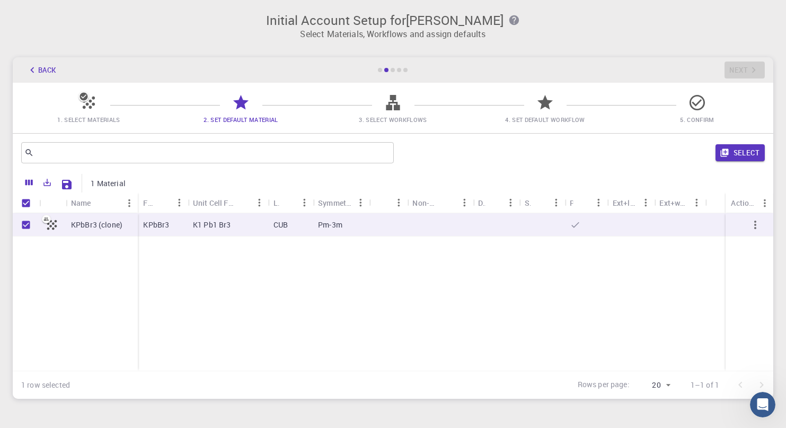
click at [84, 119] on span "1. Select Materials" at bounding box center [89, 120] width 63 height 8
click at [86, 118] on span "1. Select Materials" at bounding box center [89, 120] width 63 height 8
